Goal: Find specific page/section: Find specific page/section

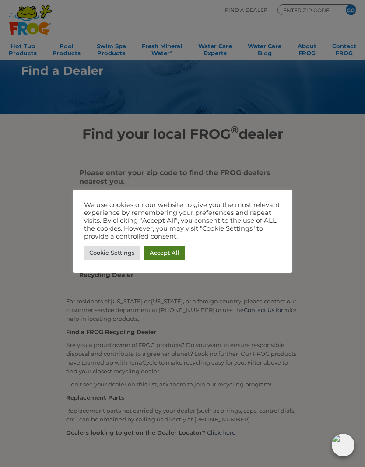
click at [167, 246] on link "Accept All" at bounding box center [165, 253] width 40 height 14
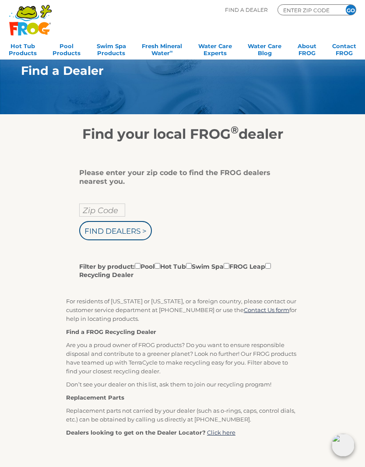
click at [110, 208] on input "Zip Code" at bounding box center [102, 210] width 46 height 13
type input "Zip Code"
click at [107, 216] on input "text" at bounding box center [102, 210] width 46 height 13
type input "53545"
click at [126, 237] on input "Find Dealers >" at bounding box center [115, 230] width 73 height 19
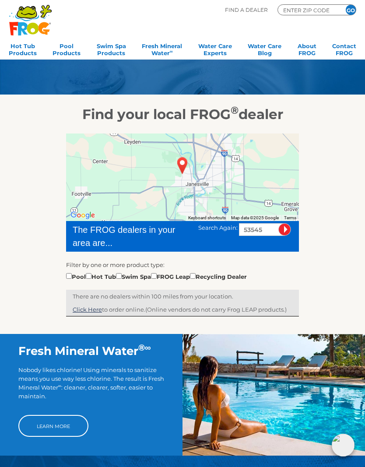
scroll to position [18, 0]
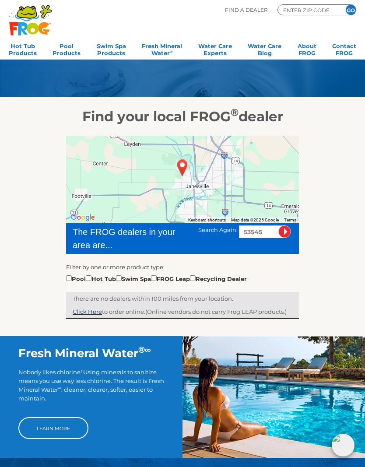
click at [92, 280] on input "checkbox" at bounding box center [89, 279] width 6 height 6
click at [92, 277] on input "checkbox" at bounding box center [89, 279] width 6 height 6
click at [92, 280] on input "checkbox" at bounding box center [89, 279] width 6 height 6
checkbox input "true"
click at [284, 234] on input "image" at bounding box center [285, 232] width 13 height 13
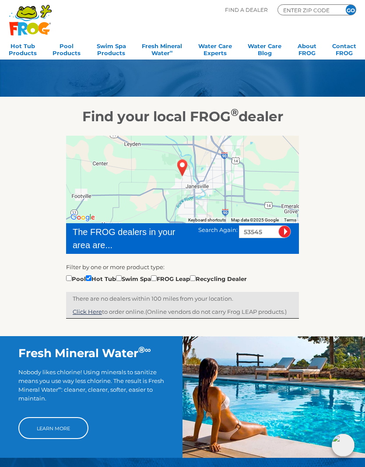
click at [284, 232] on input "image" at bounding box center [285, 232] width 13 height 13
click at [282, 226] on input "image" at bounding box center [285, 232] width 13 height 13
